Goal: Check status: Check status

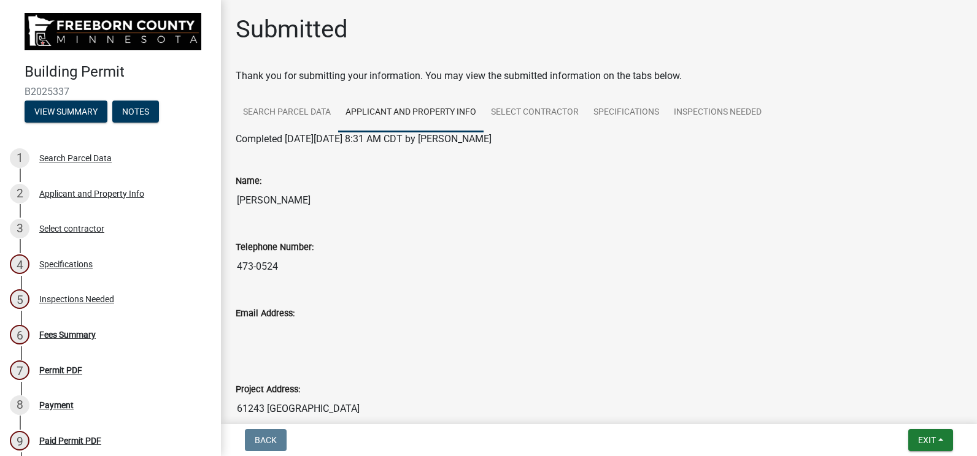
scroll to position [599, 0]
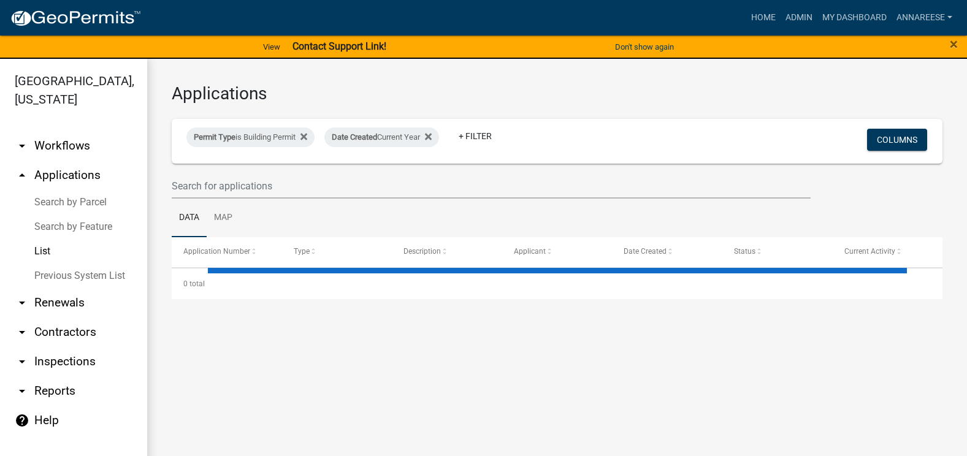
select select "3: 100"
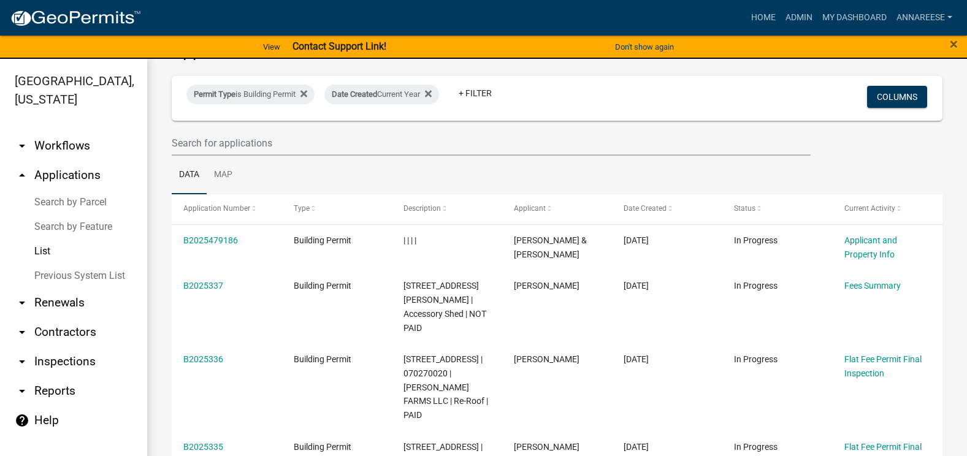
scroll to position [61, 0]
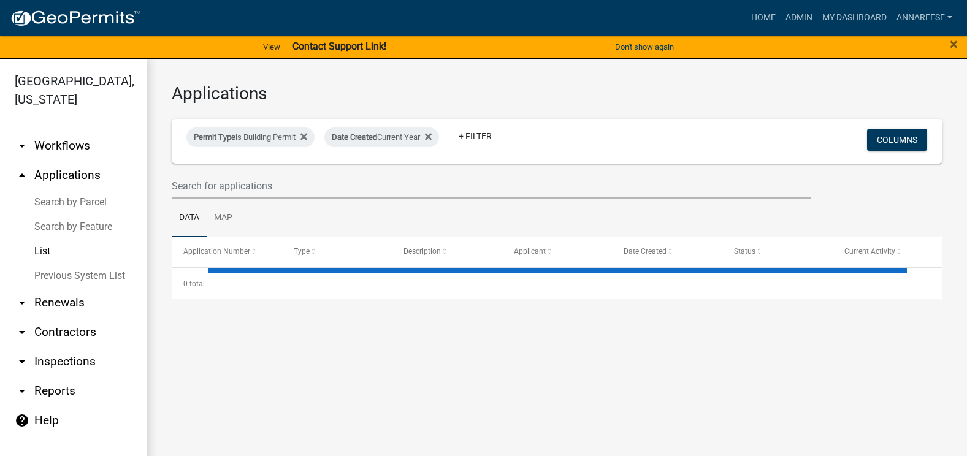
select select "3: 100"
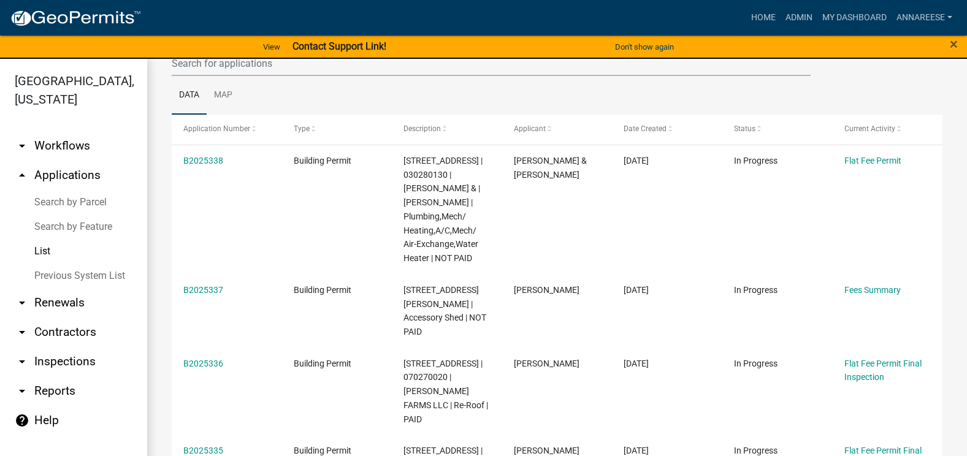
scroll to position [61, 0]
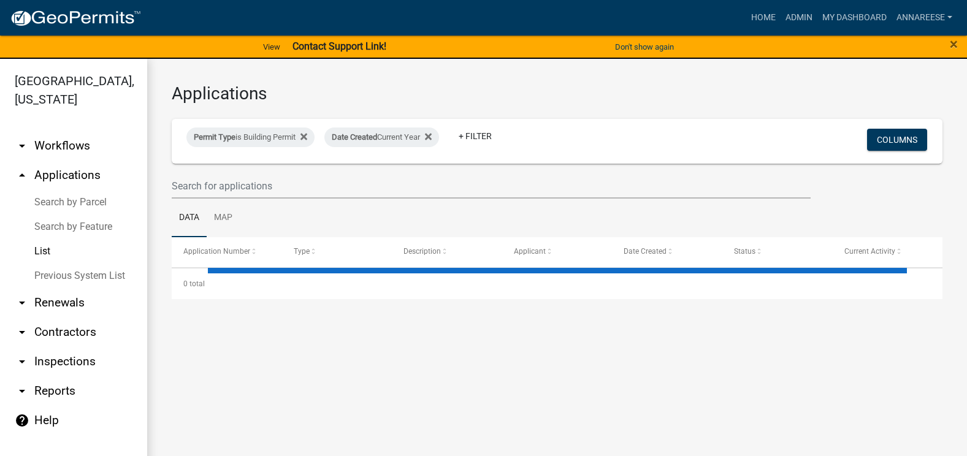
select select "3: 100"
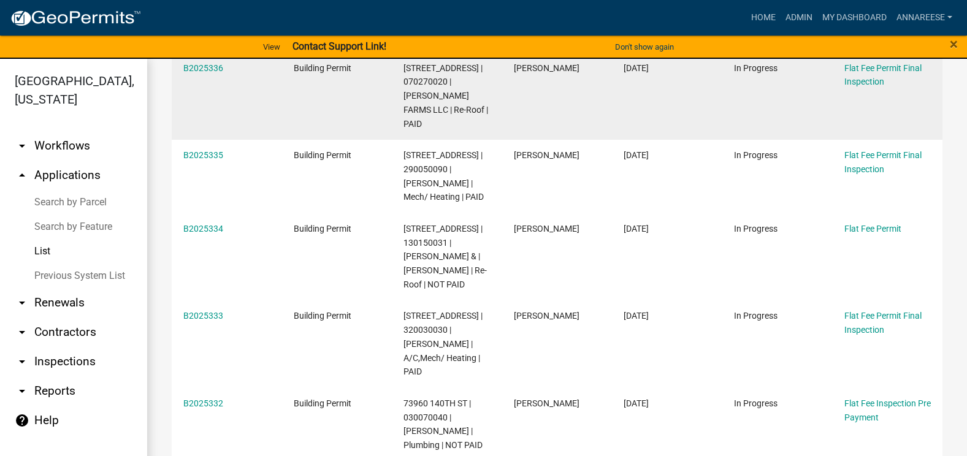
scroll to position [429, 0]
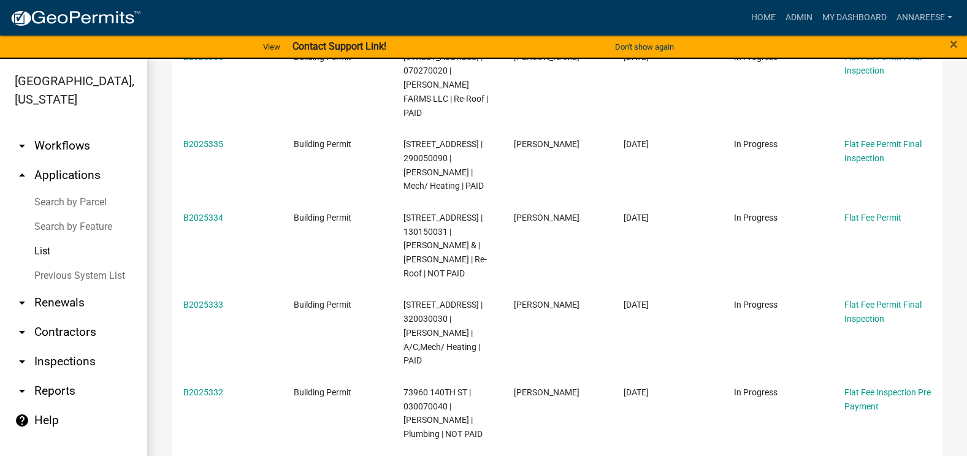
drag, startPoint x: 304, startPoint y: 350, endPoint x: 161, endPoint y: 256, distance: 171.0
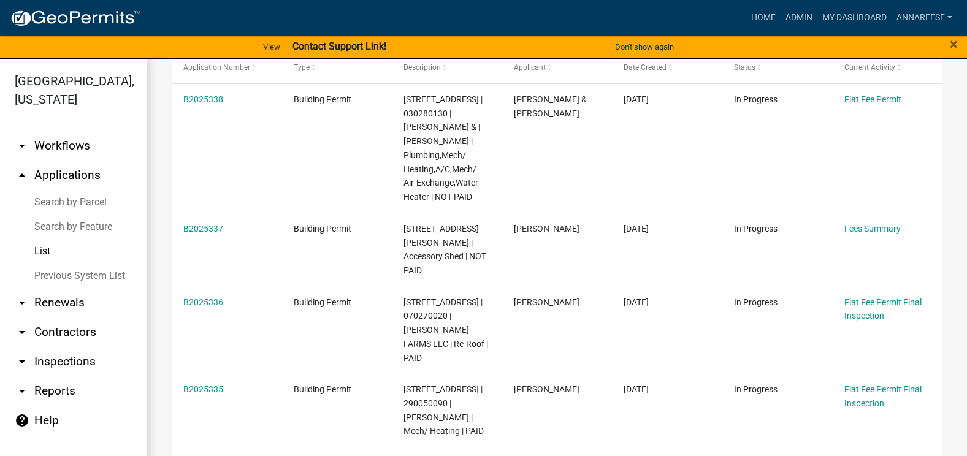
scroll to position [0, 0]
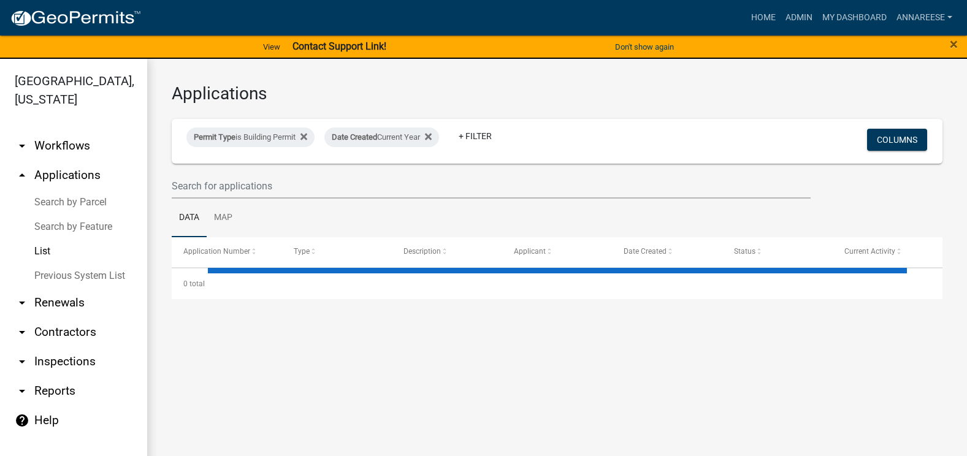
select select "3: 100"
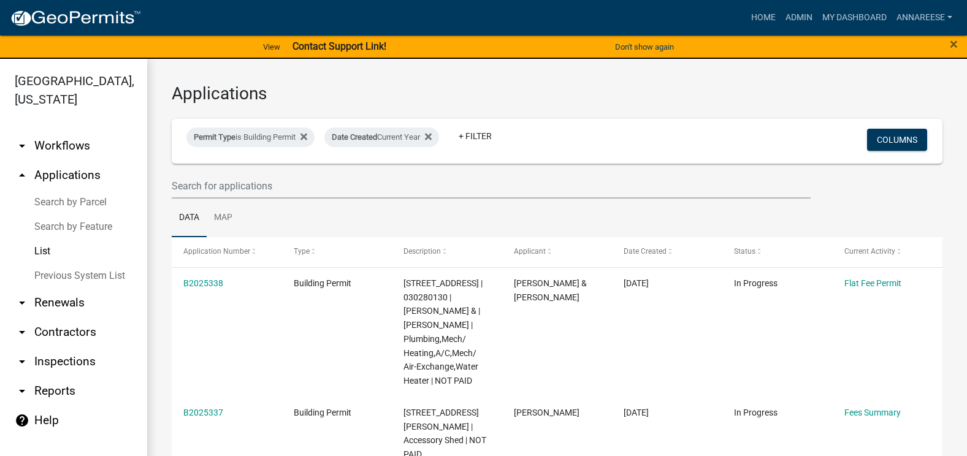
click at [921, 95] on h3 "Applications" at bounding box center [557, 93] width 771 height 21
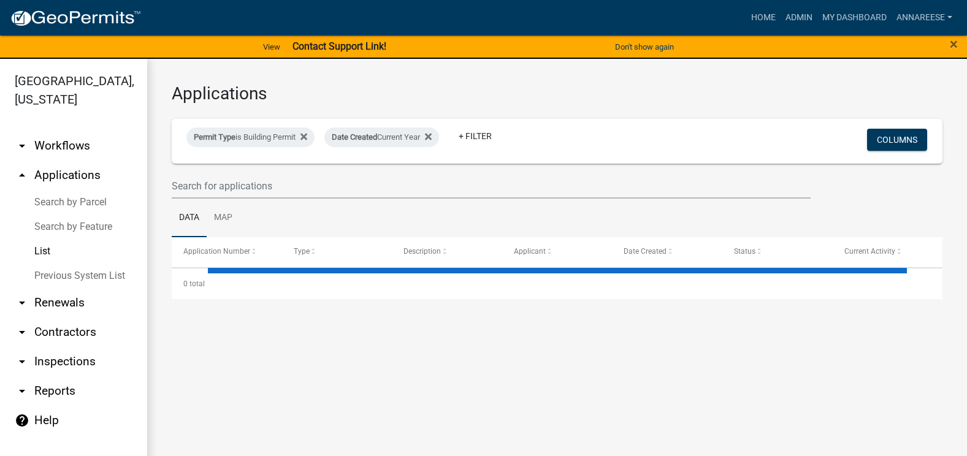
select select "3: 100"
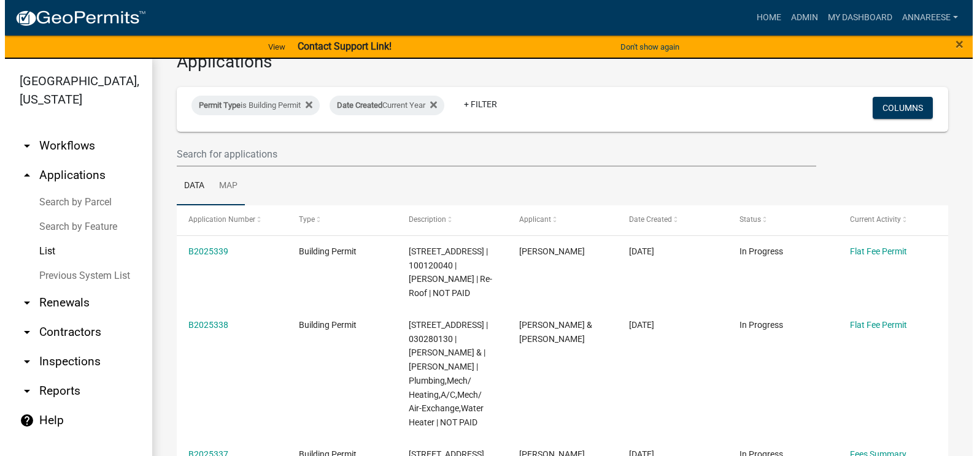
scroll to position [61, 0]
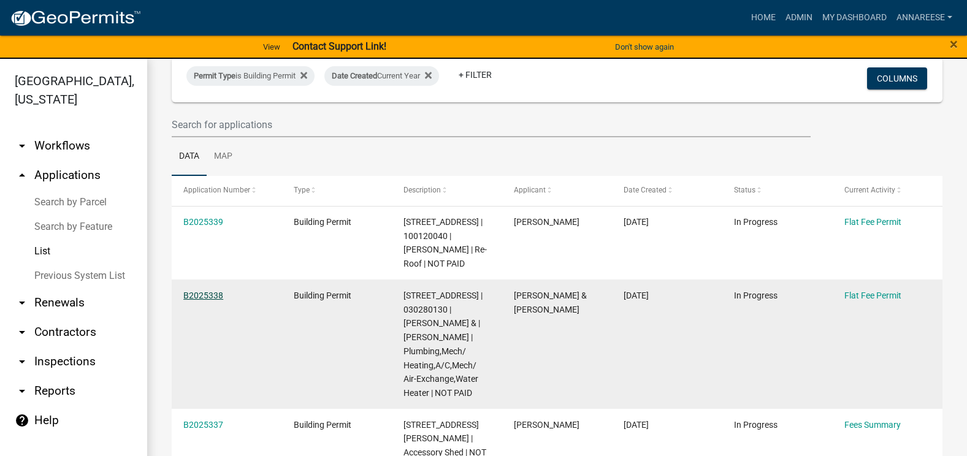
click at [199, 301] on link "B2025338" at bounding box center [203, 296] width 40 height 10
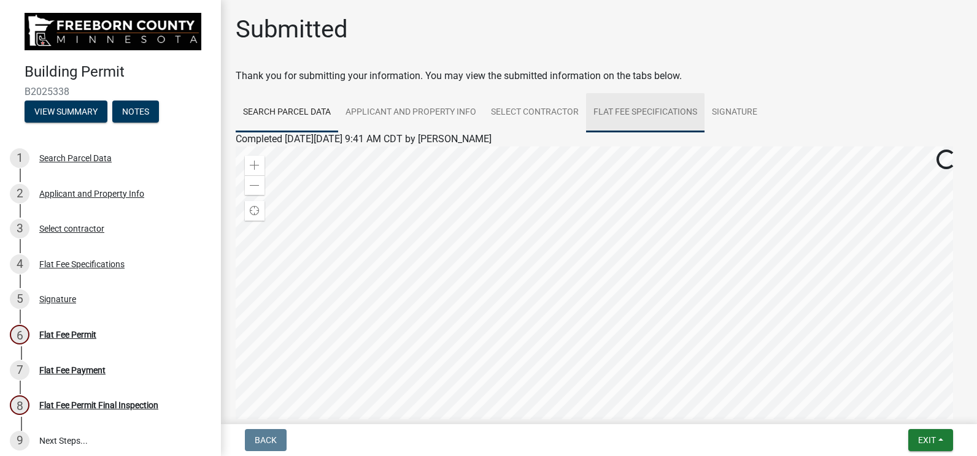
click at [616, 119] on link "Flat Fee Specifications" at bounding box center [645, 112] width 118 height 39
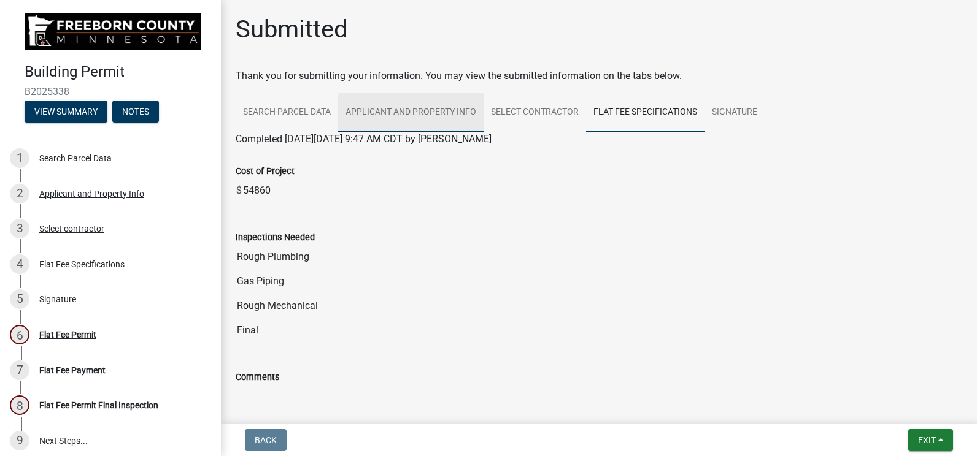
click at [377, 115] on link "Applicant and Property Info" at bounding box center [410, 112] width 145 height 39
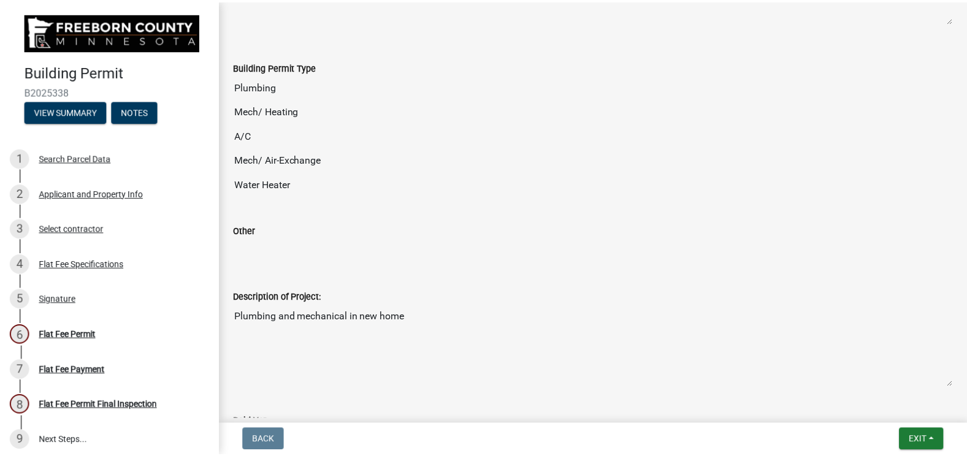
scroll to position [675, 0]
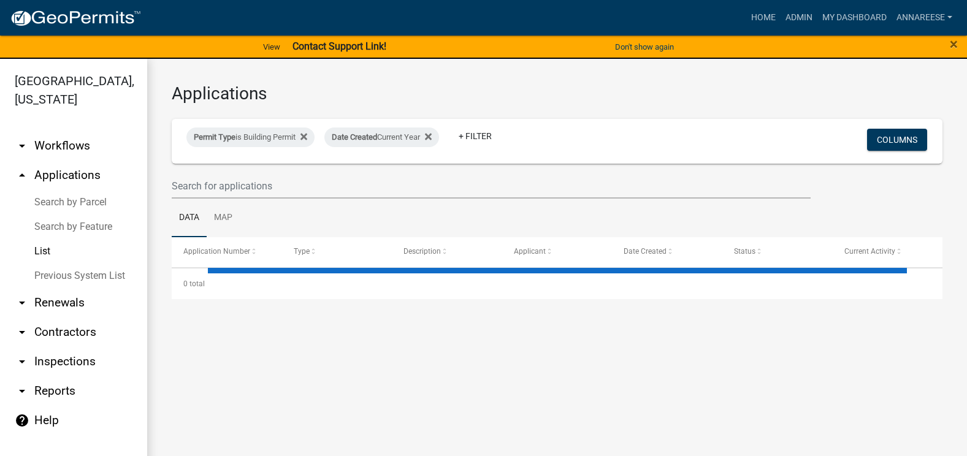
select select "3: 100"
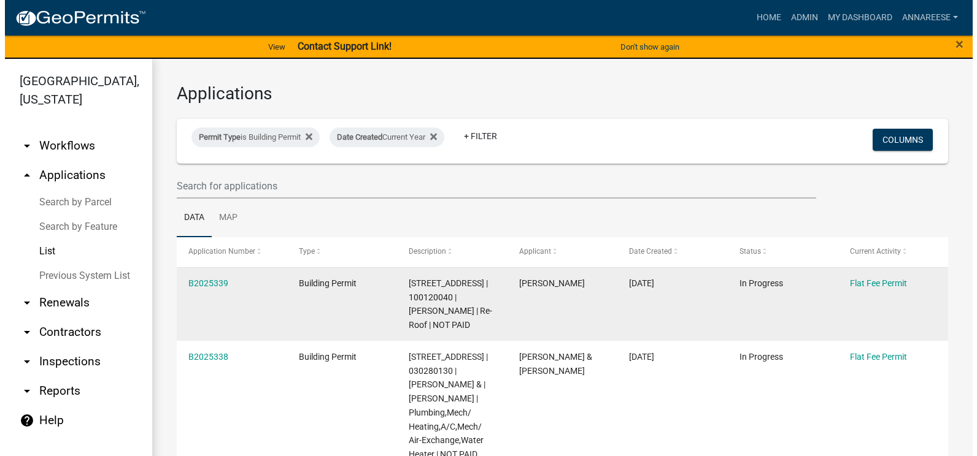
scroll to position [123, 0]
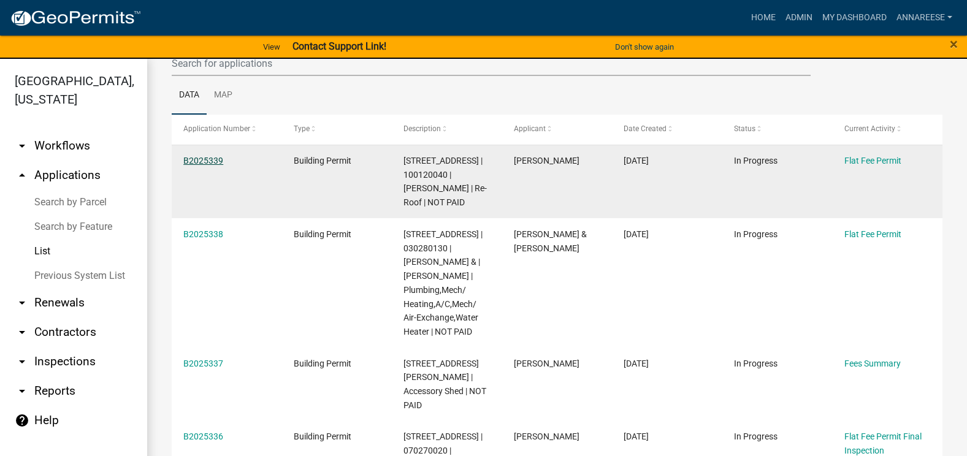
click at [221, 156] on link "B2025339" at bounding box center [203, 161] width 40 height 10
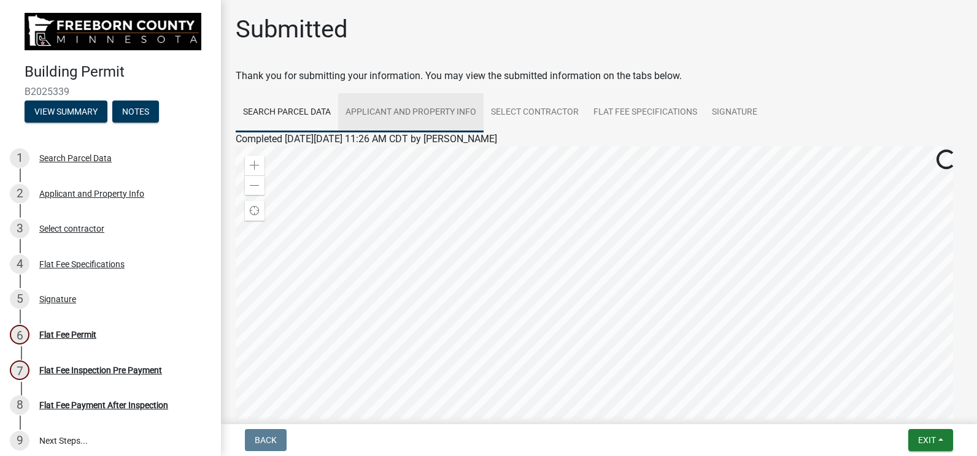
click at [404, 126] on link "Applicant and Property Info" at bounding box center [410, 112] width 145 height 39
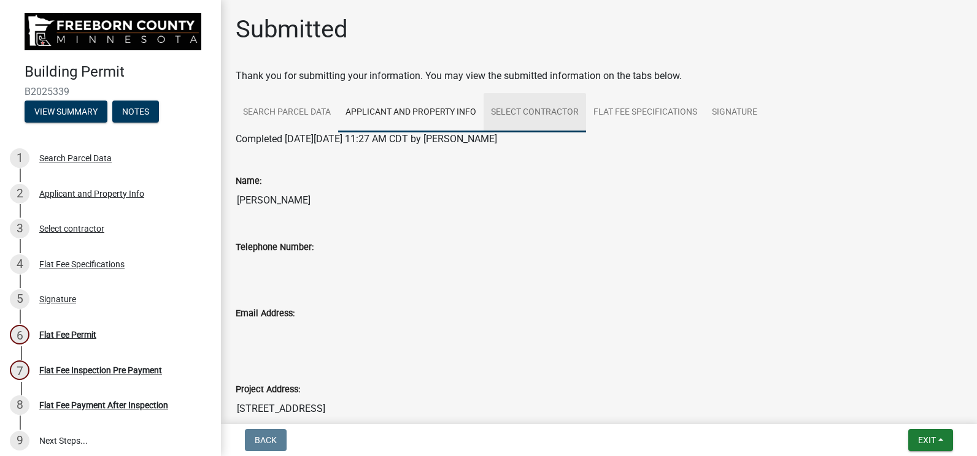
click at [564, 109] on link "Select contractor" at bounding box center [534, 112] width 102 height 39
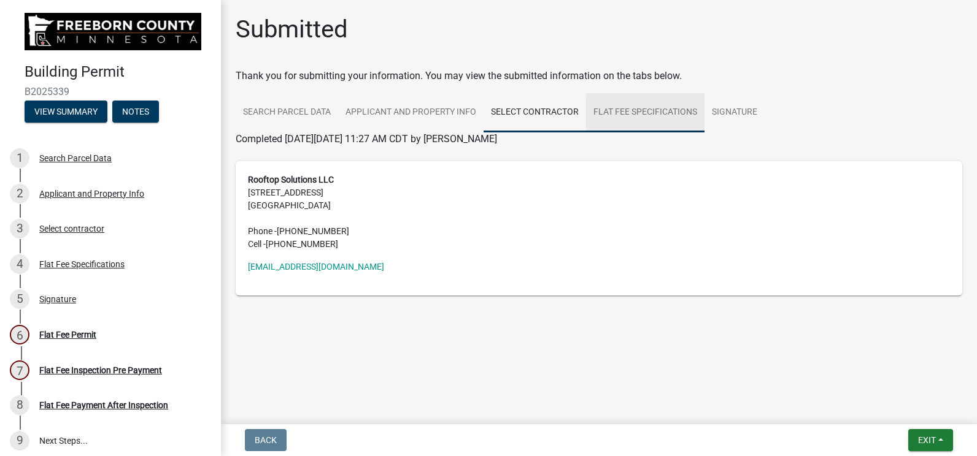
click at [618, 113] on link "Flat Fee Specifications" at bounding box center [645, 112] width 118 height 39
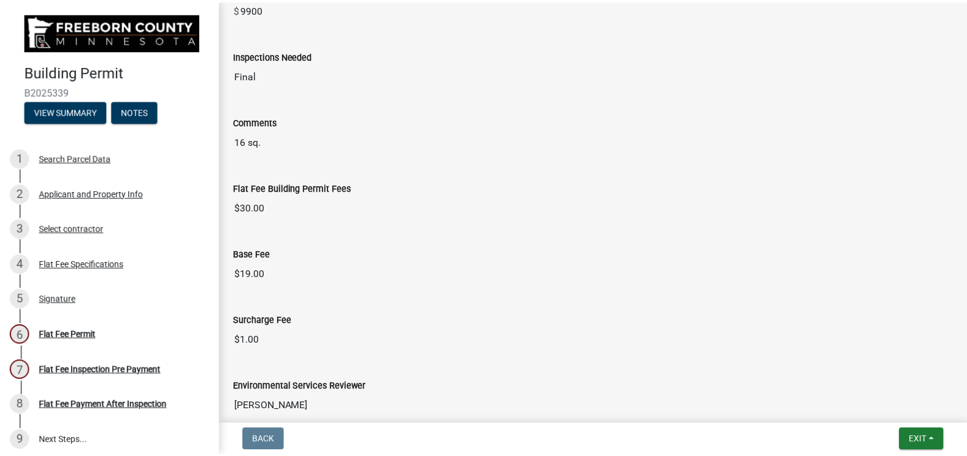
scroll to position [184, 0]
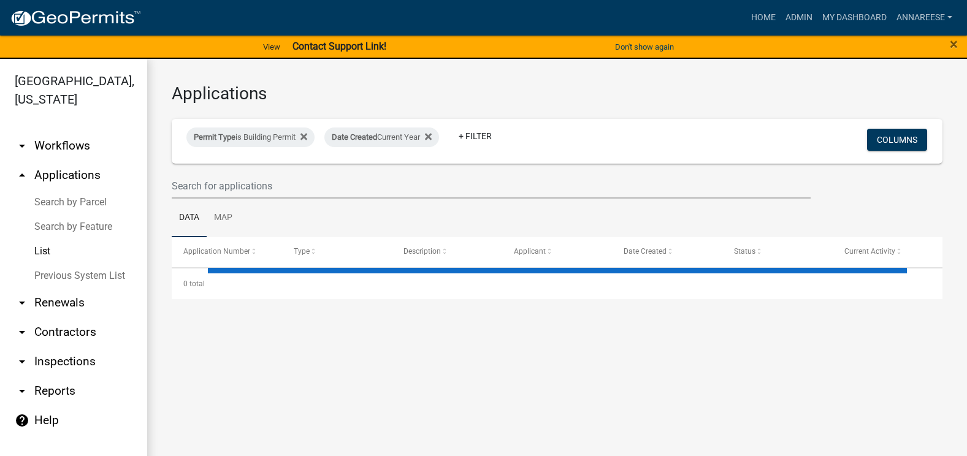
select select "3: 100"
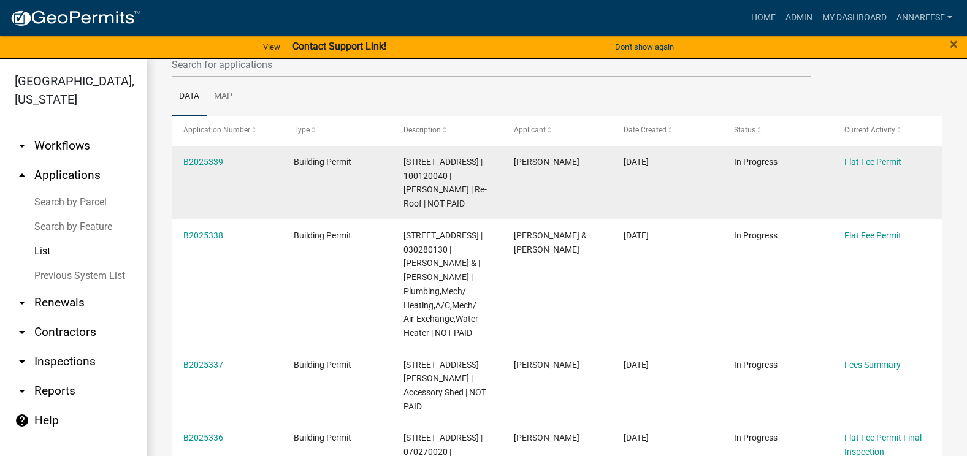
scroll to position [123, 0]
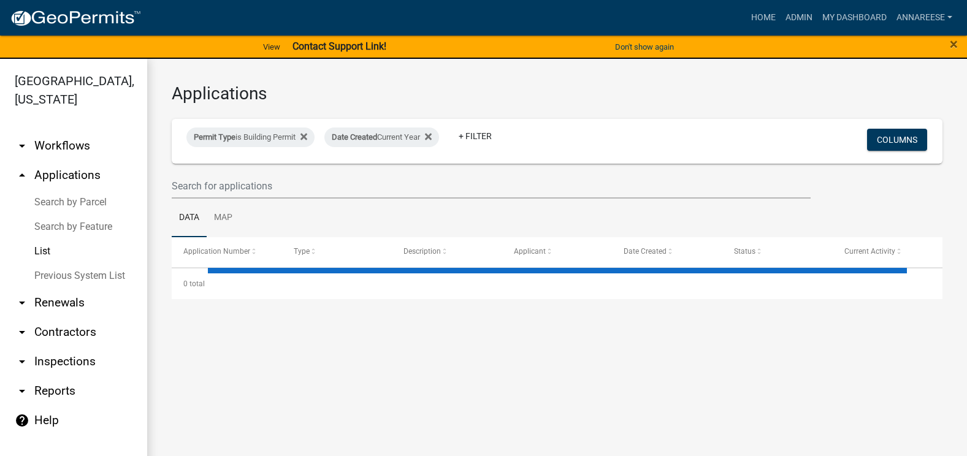
select select "3: 100"
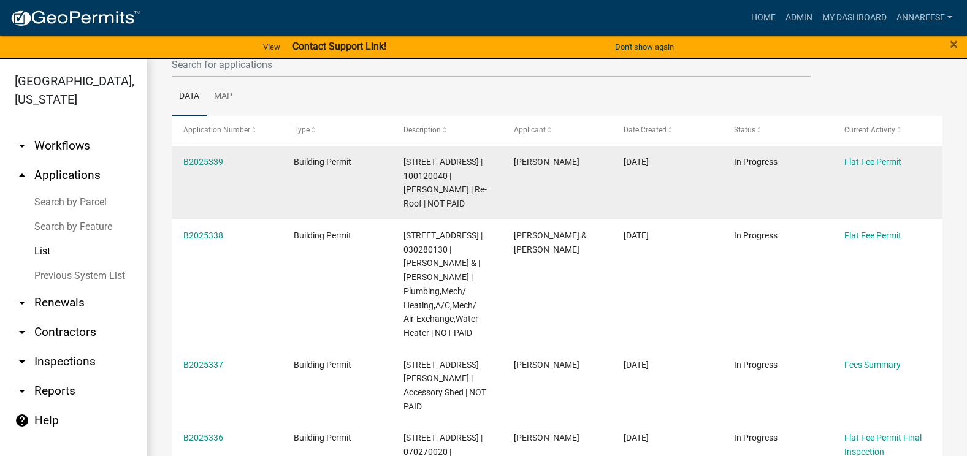
scroll to position [123, 0]
